Goal: Browse casually: Explore the website without a specific task or goal

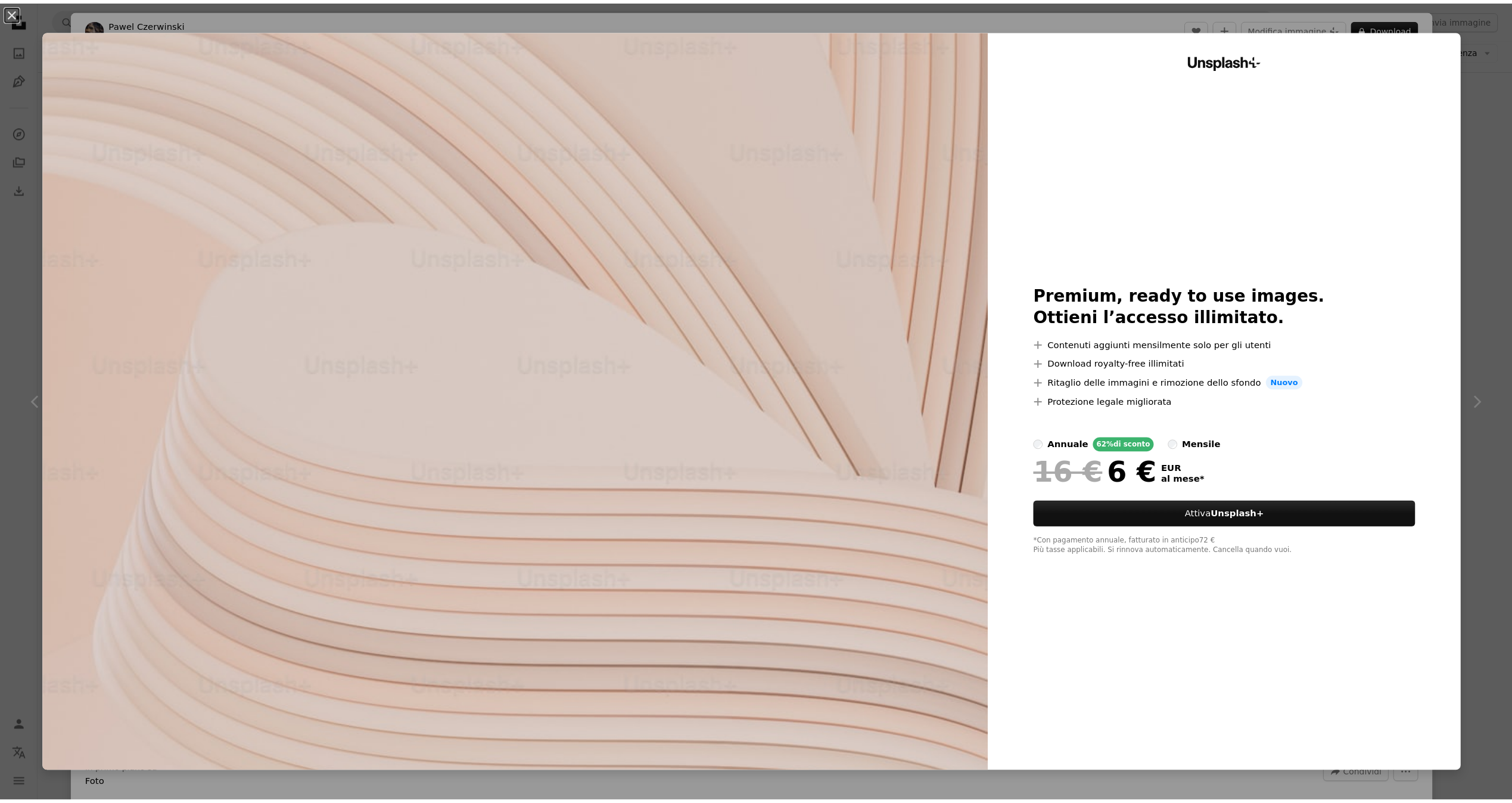
scroll to position [19290, 0]
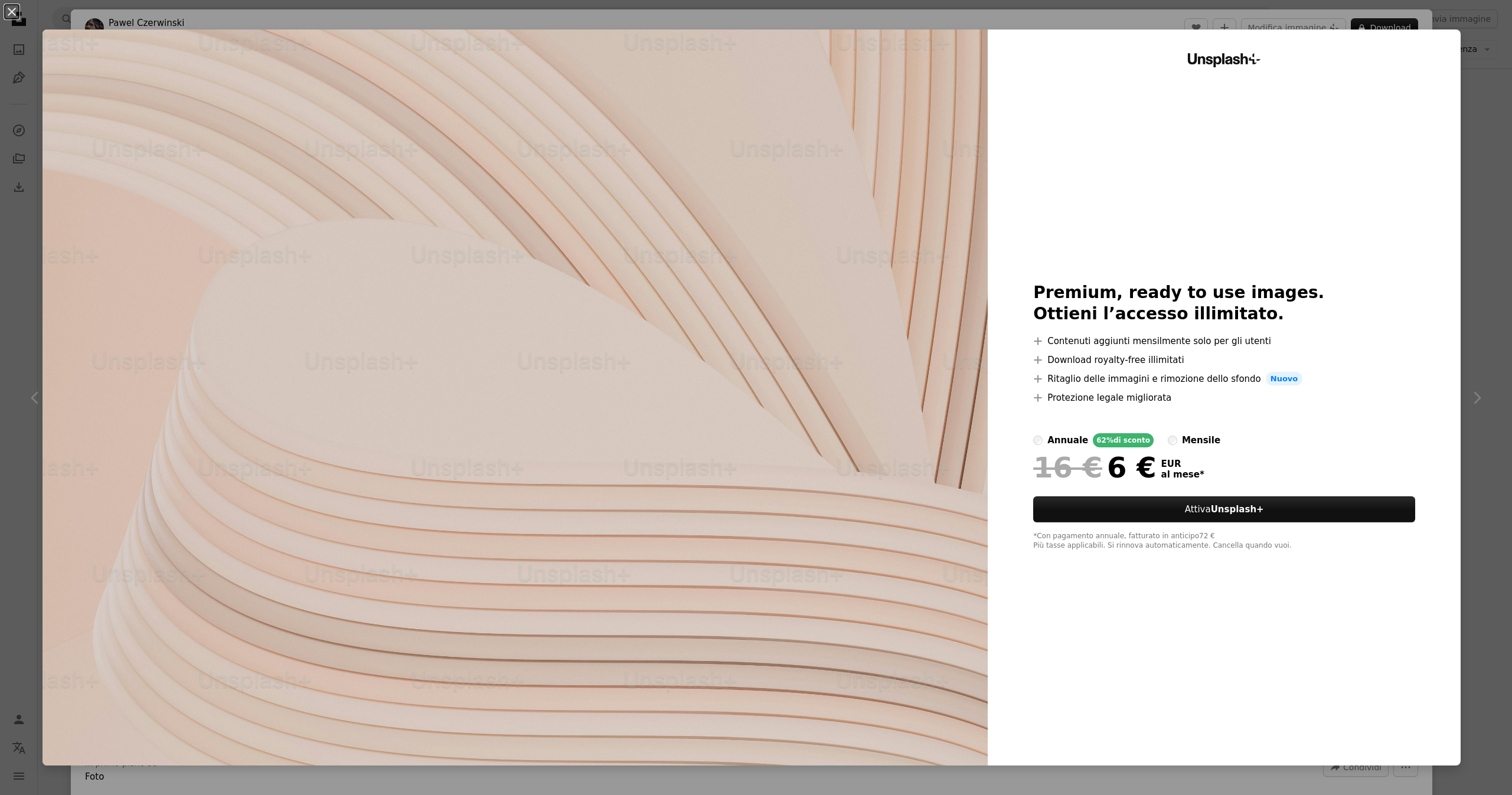
click at [1457, 493] on div "An X shape Unsplash+ Premium, ready to use images. Ottieni l’accesso illimitato…" at bounding box center [756, 397] width 1512 height 795
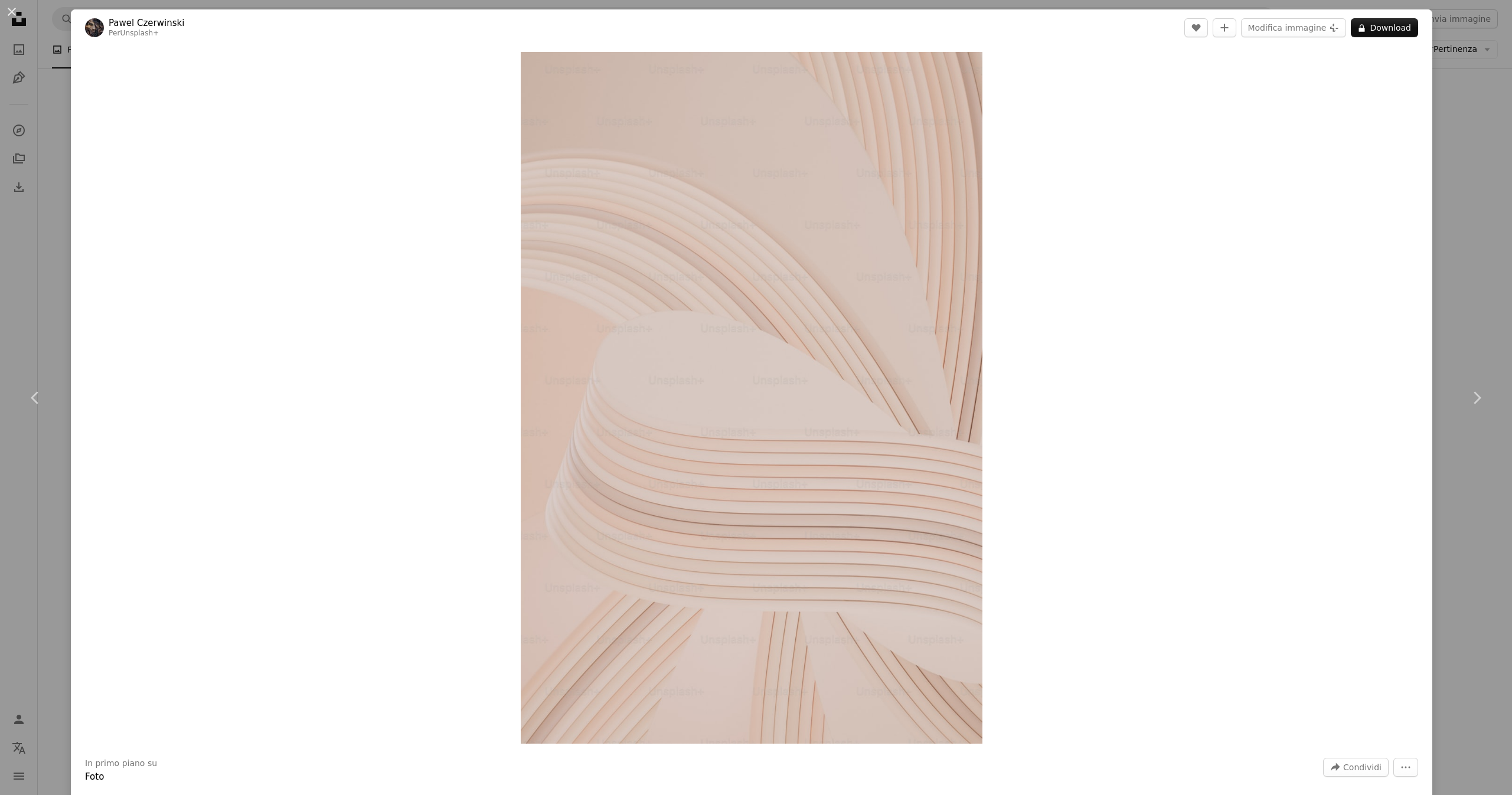
drag, startPoint x: 1511, startPoint y: 401, endPoint x: 1511, endPoint y: 357, distance: 44.0
click at [1468, 166] on div "An X shape Chevron left Chevron right [PERSON_NAME] Per Unsplash+ A heart A plu…" at bounding box center [756, 397] width 1512 height 795
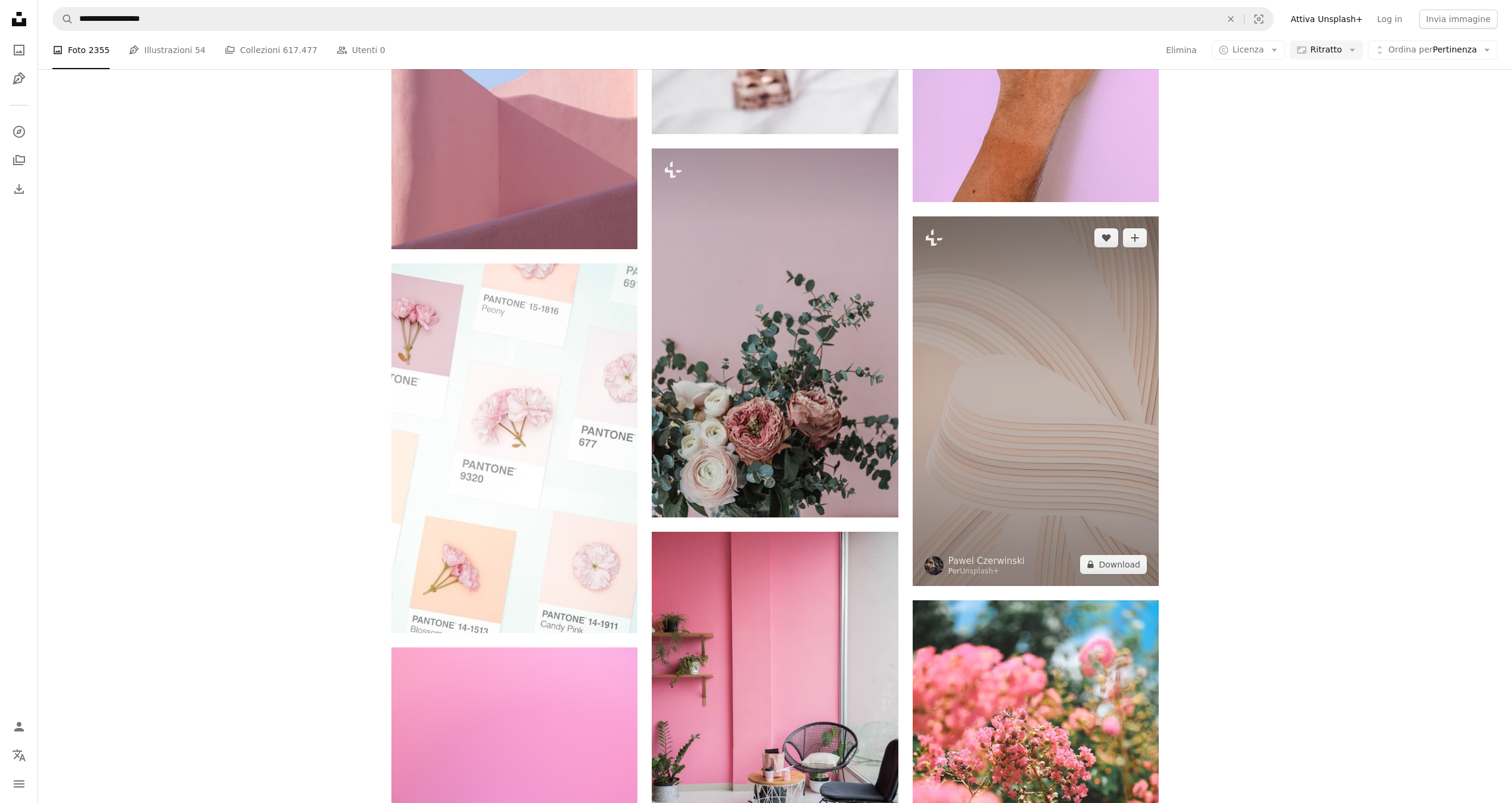
click at [1033, 394] on img at bounding box center [1036, 401] width 246 height 370
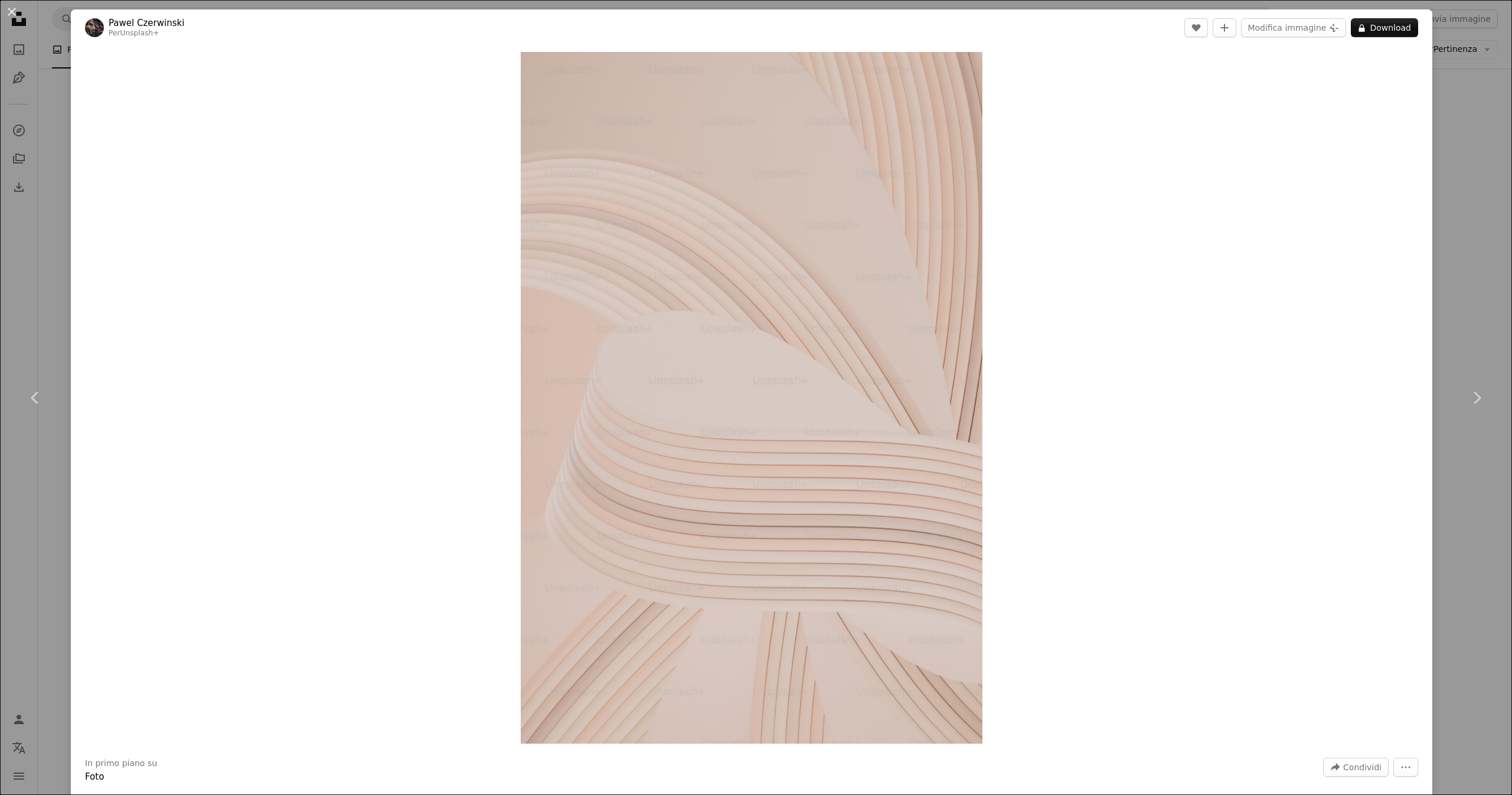
click at [1459, 320] on div "An X shape Chevron left Chevron right [PERSON_NAME] Per Unsplash+ A heart A plu…" at bounding box center [756, 397] width 1512 height 795
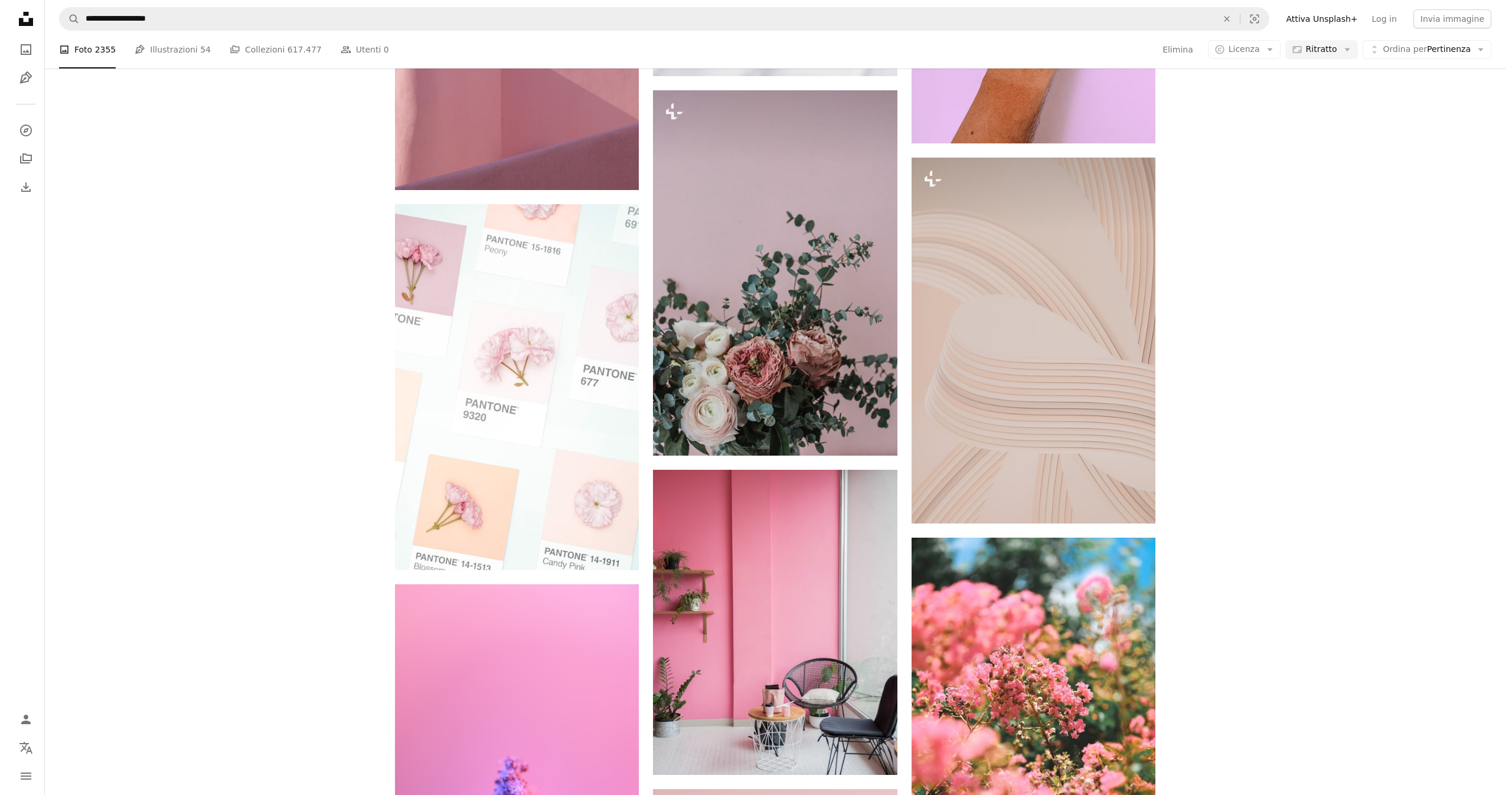
scroll to position [19186, 0]
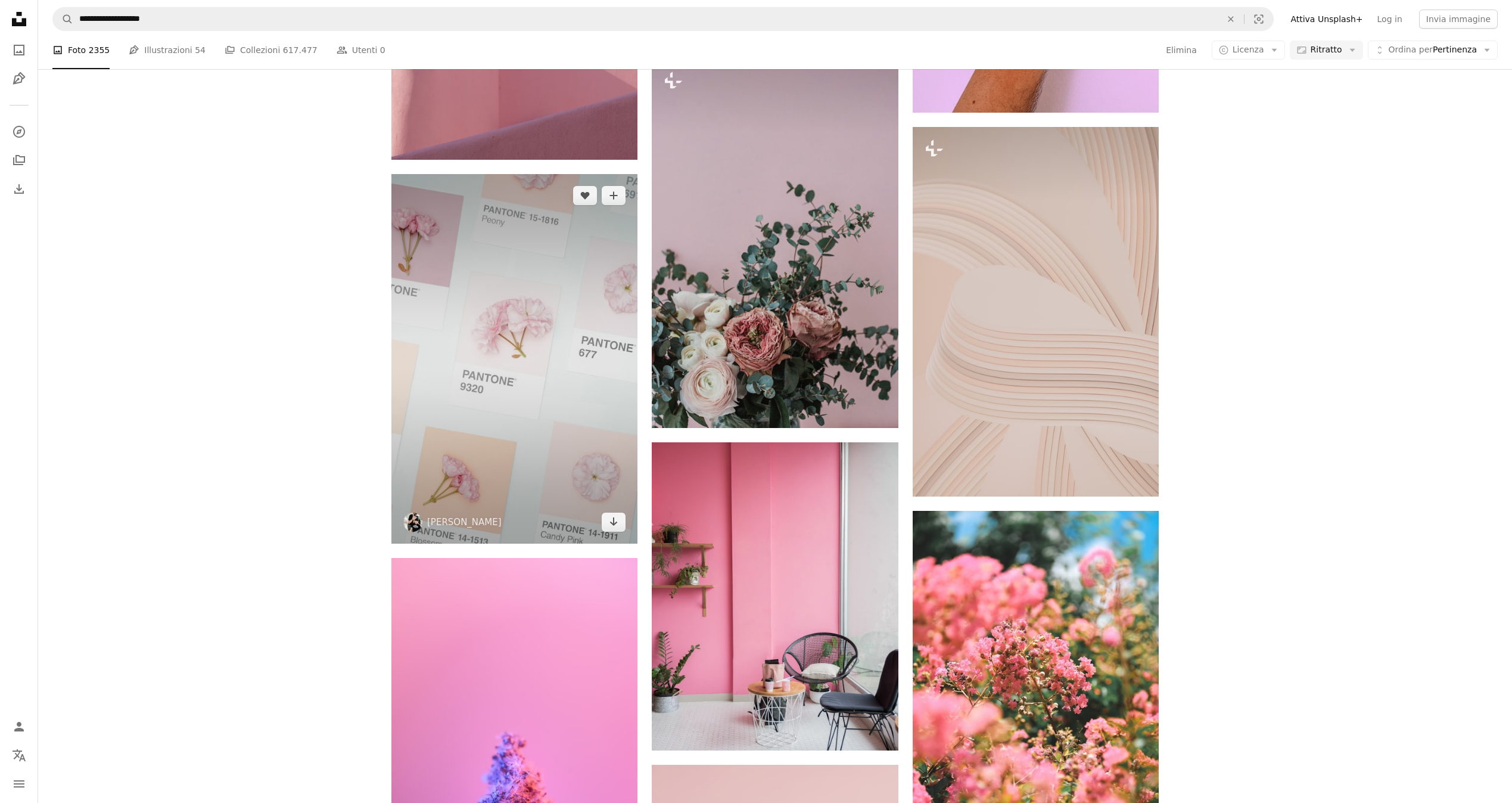
click at [517, 366] on img at bounding box center [515, 358] width 246 height 370
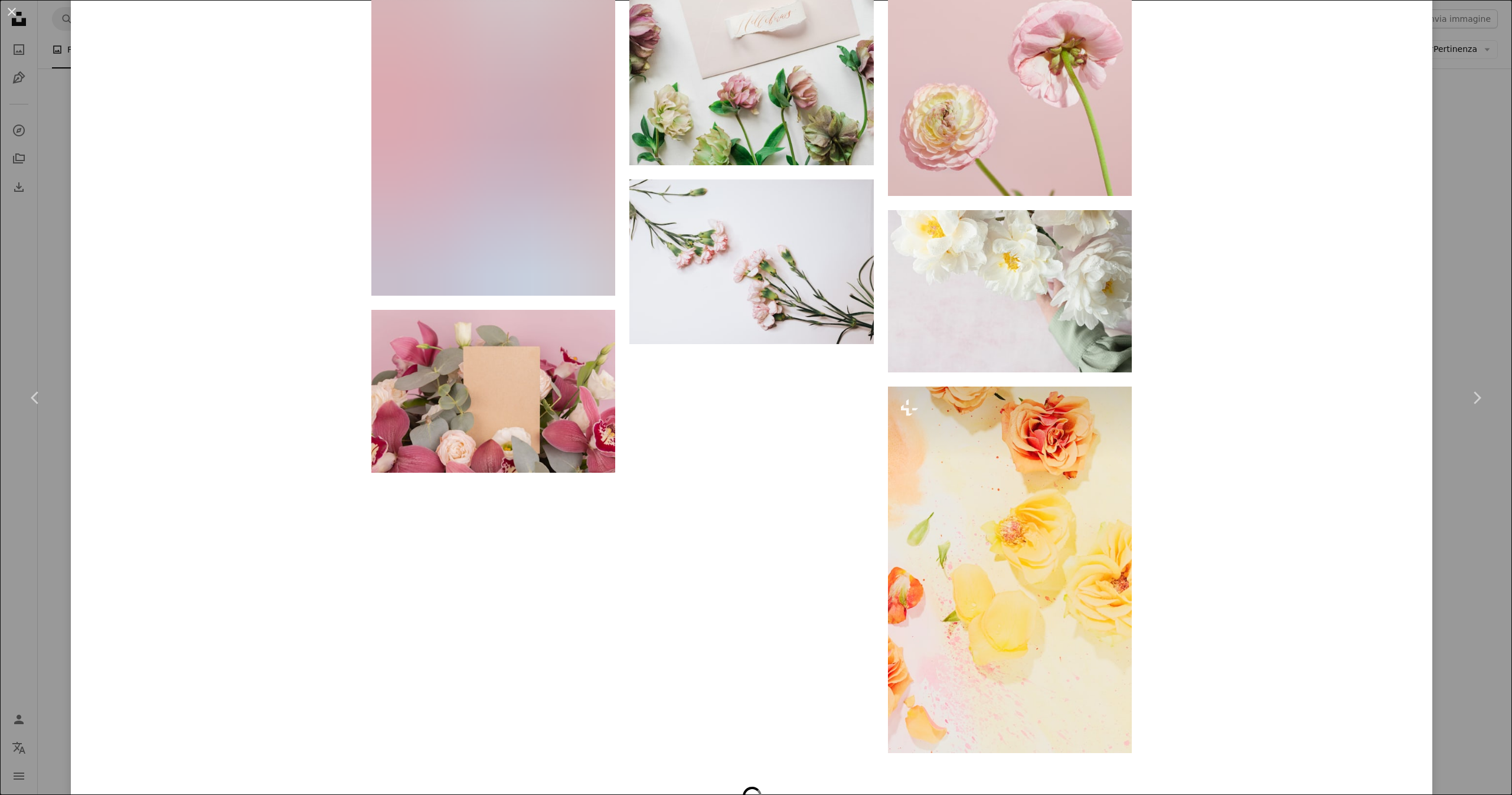
scroll to position [6038, 0]
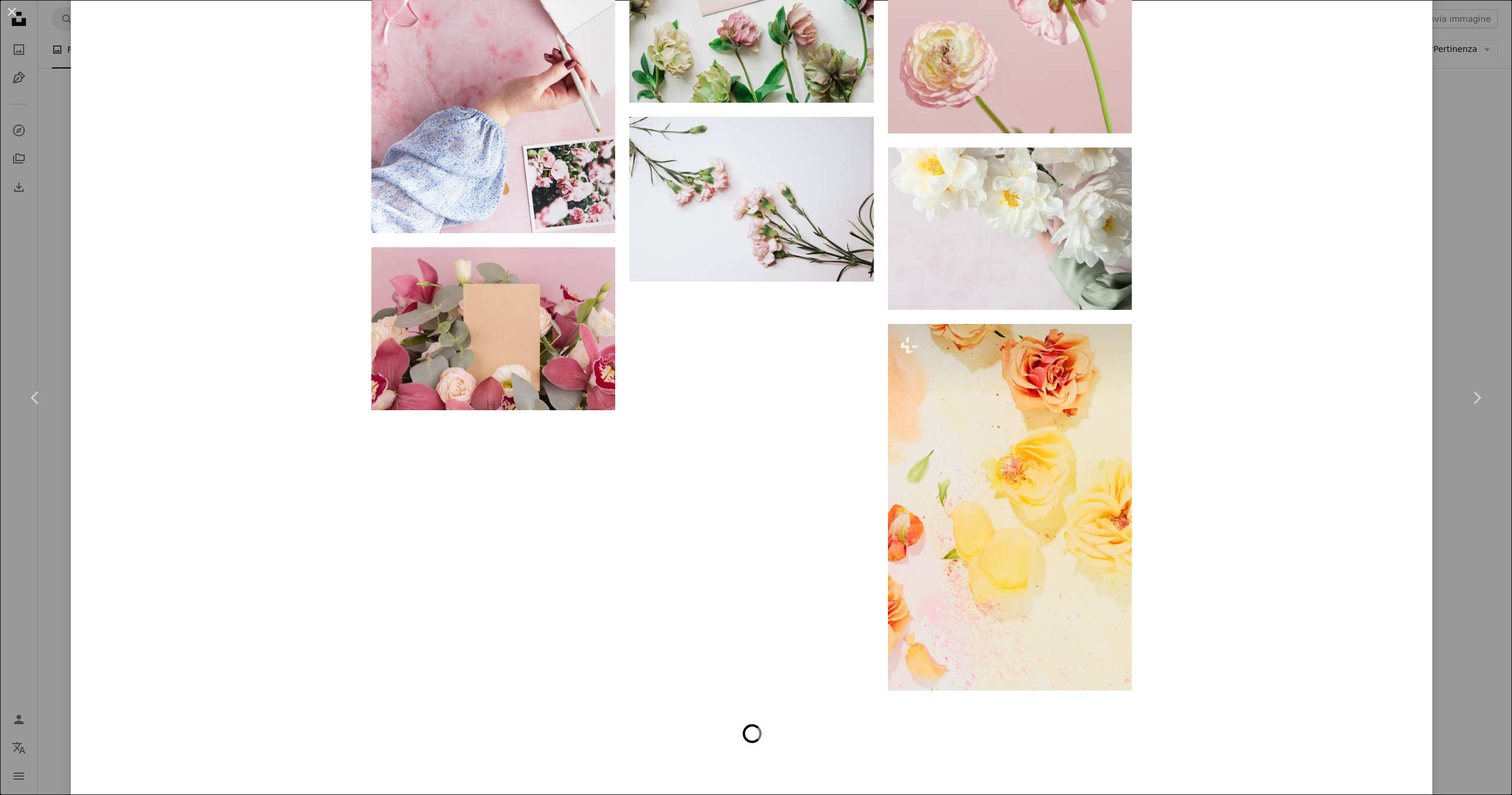
click at [12, 15] on button "An X shape" at bounding box center [12, 12] width 14 height 14
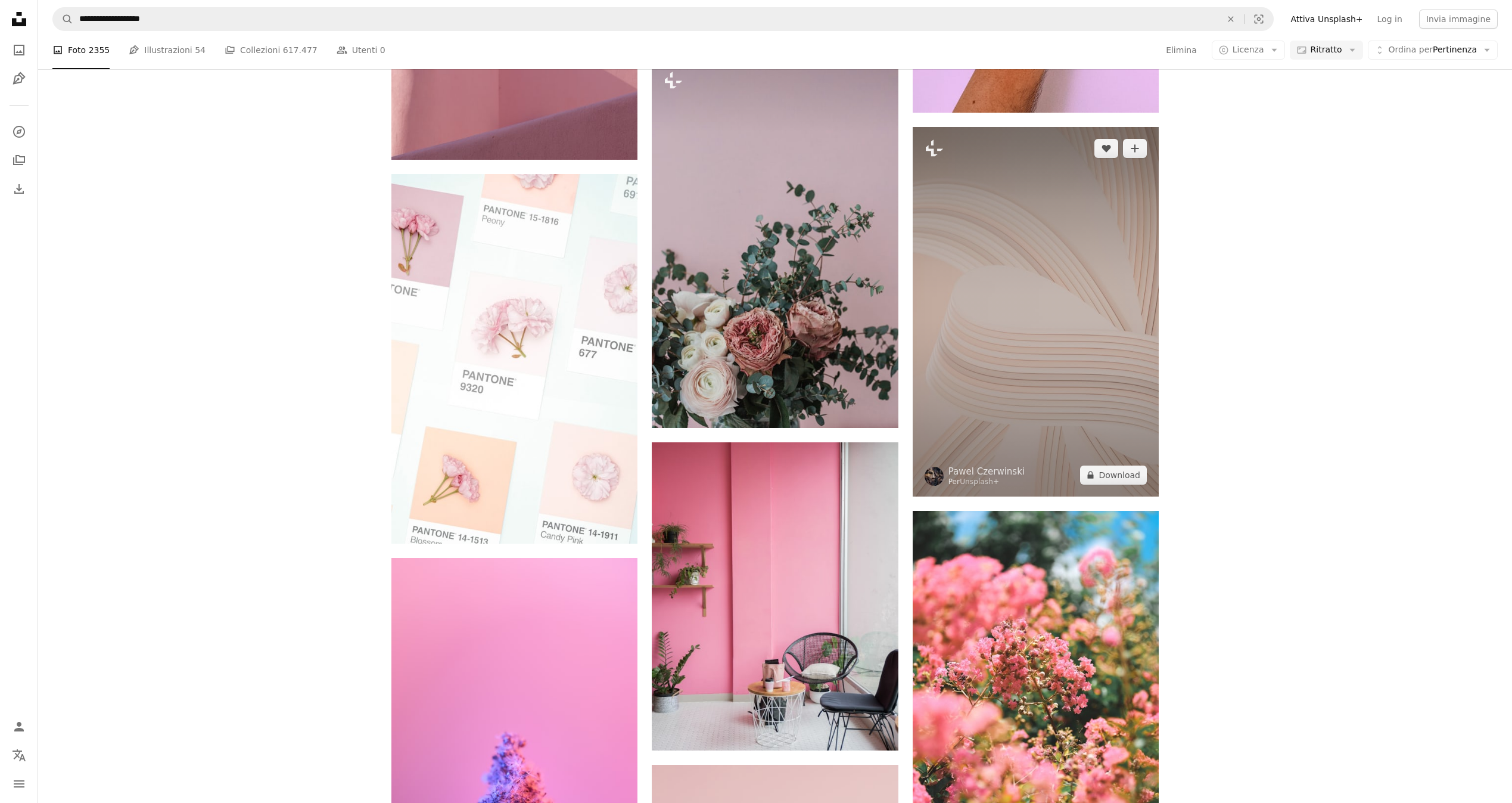
click at [965, 290] on img at bounding box center [1036, 311] width 246 height 370
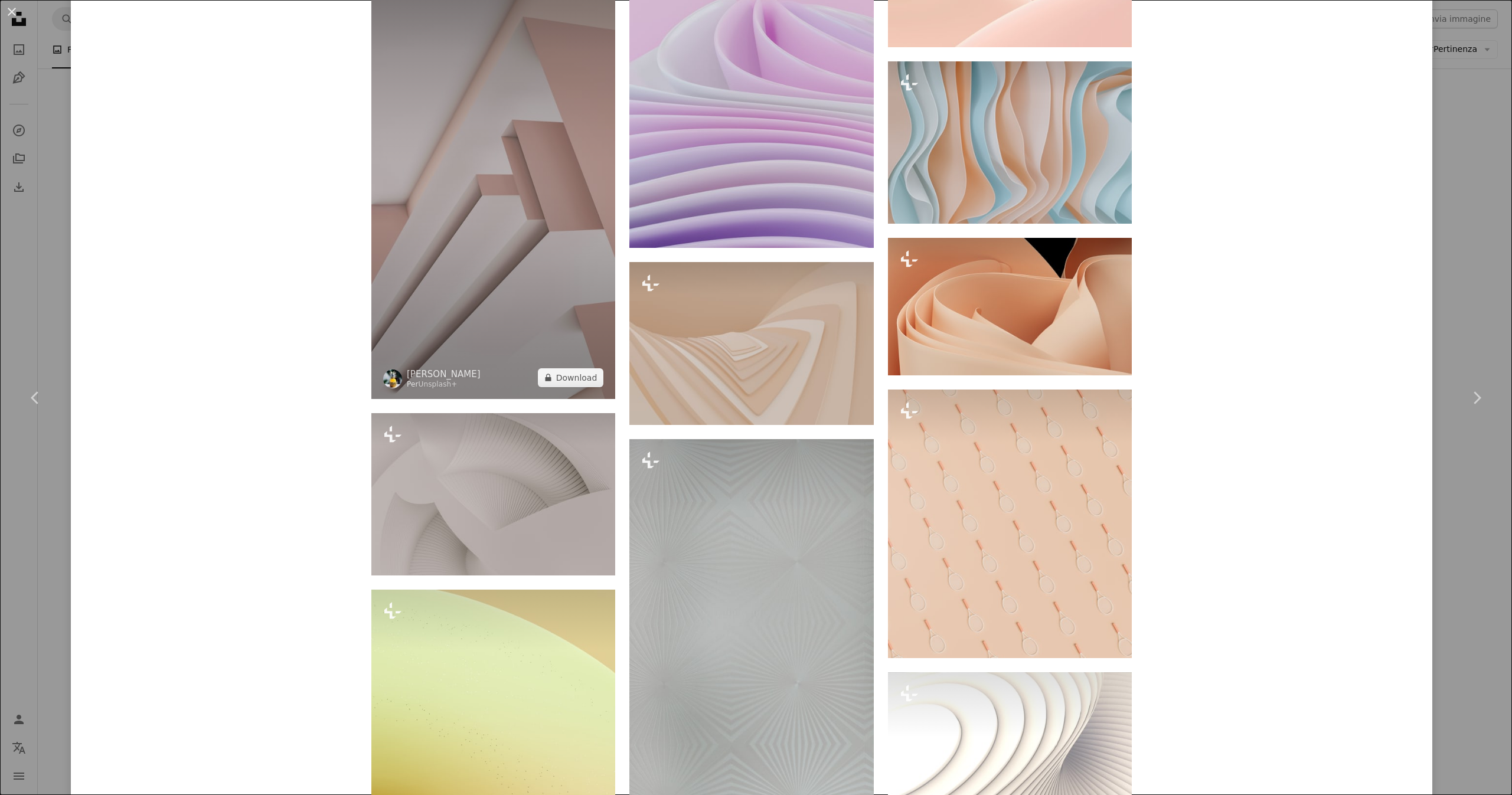
scroll to position [3541, 0]
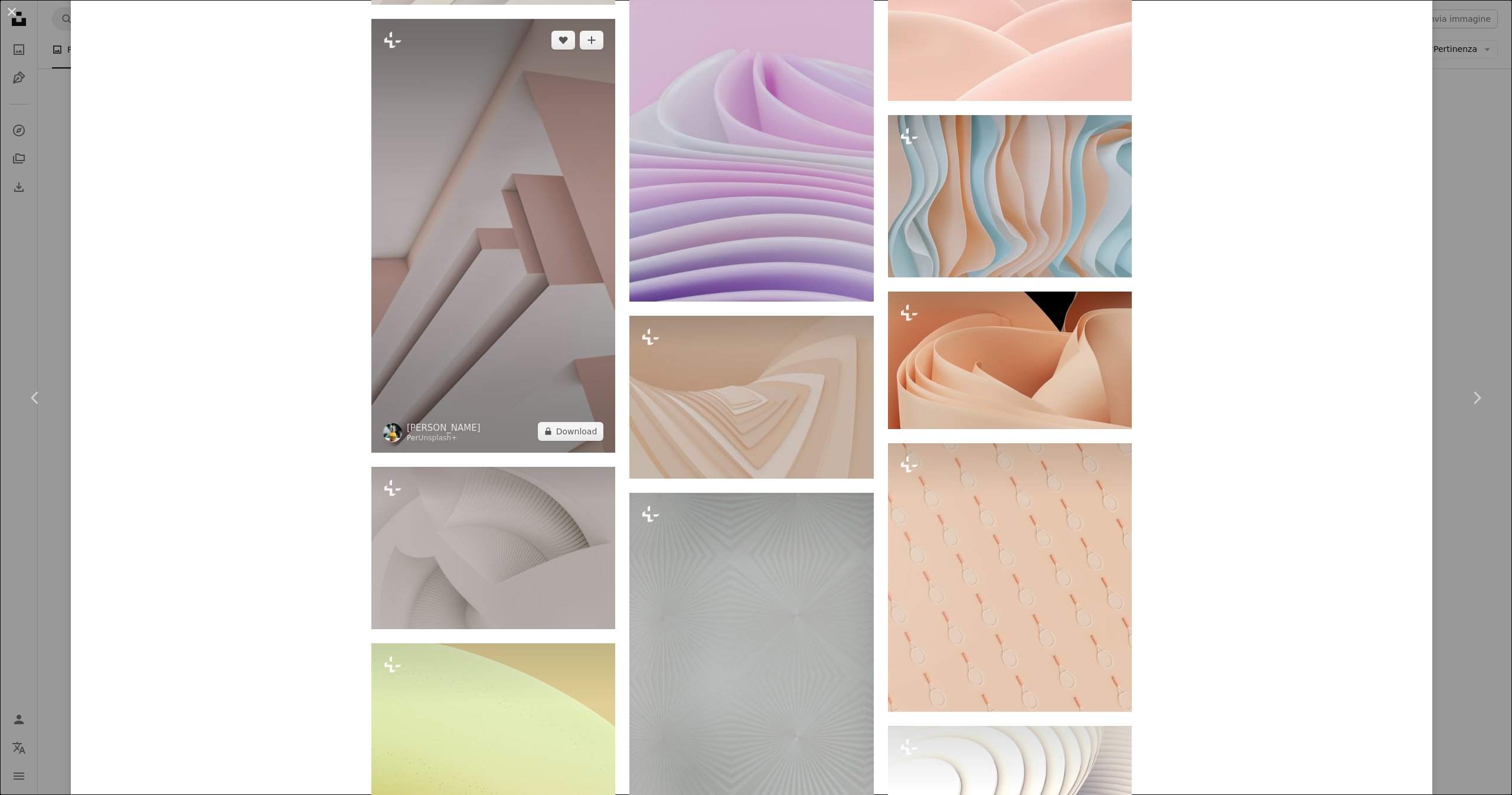
click at [468, 233] on img at bounding box center [493, 236] width 244 height 434
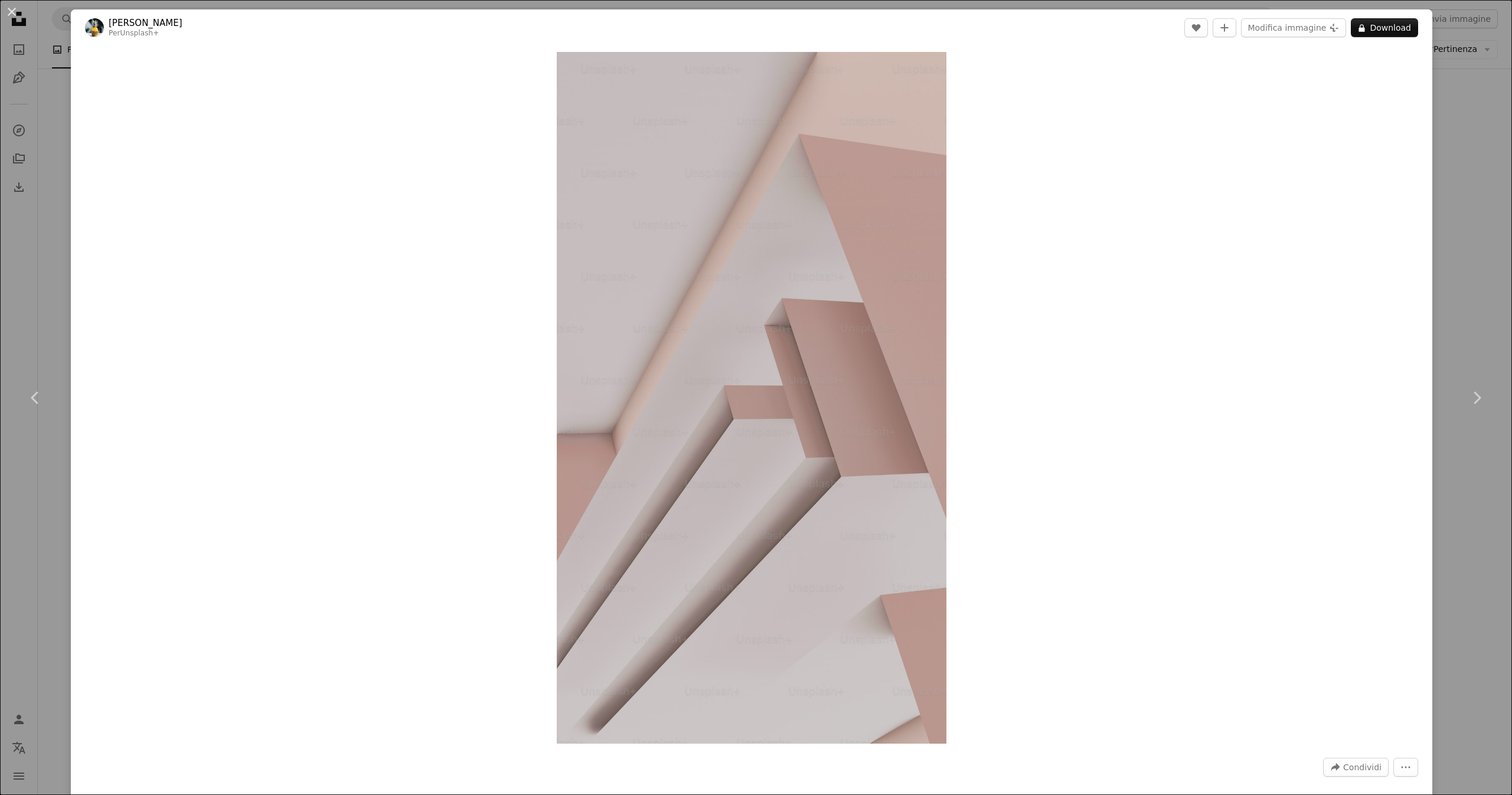
click at [1472, 261] on div "An X shape Chevron left Chevron right [PERSON_NAME] Per Unsplash+ A heart A plu…" at bounding box center [756, 397] width 1512 height 795
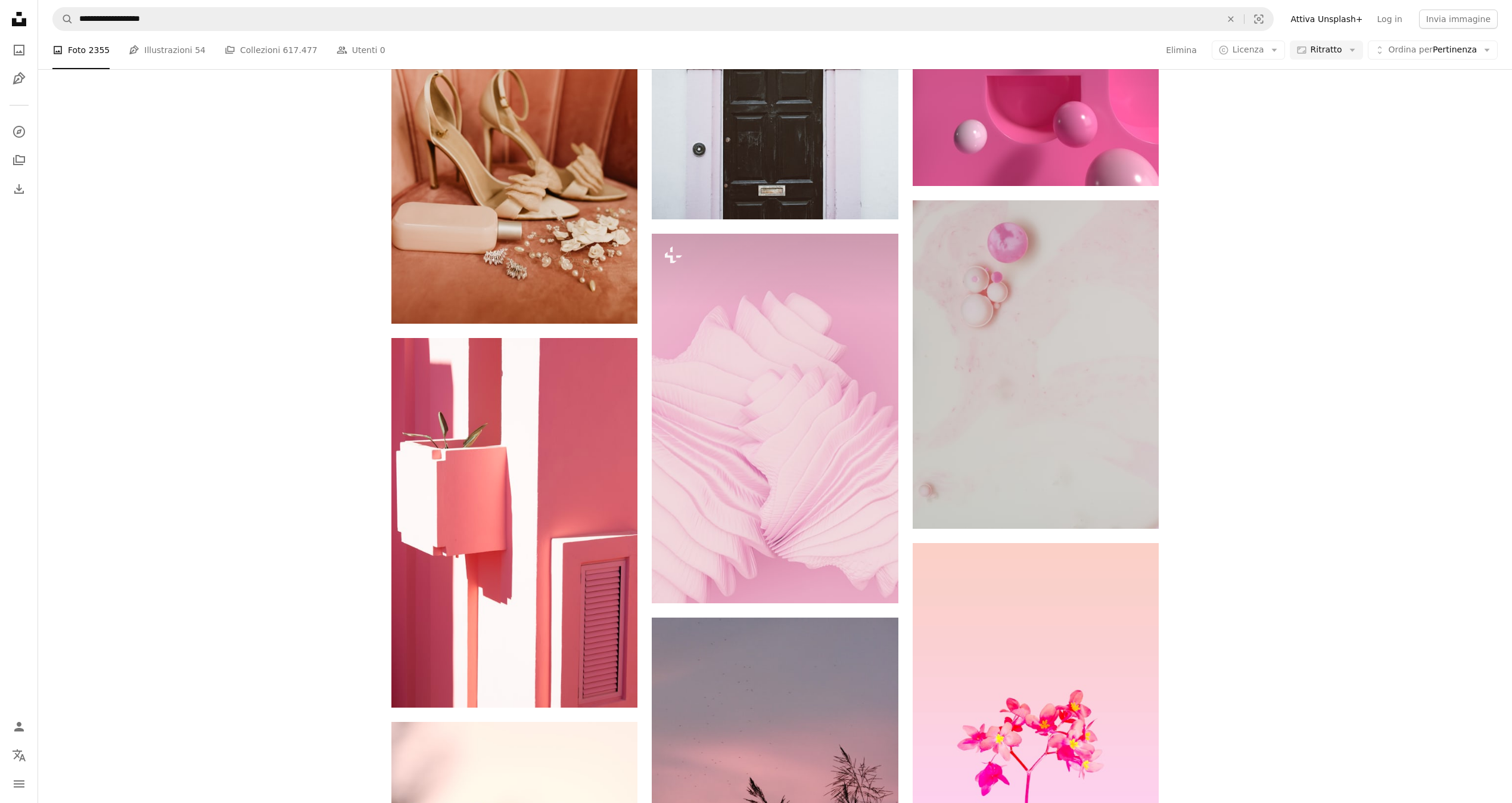
scroll to position [24119, 0]
